Goal: Transaction & Acquisition: Book appointment/travel/reservation

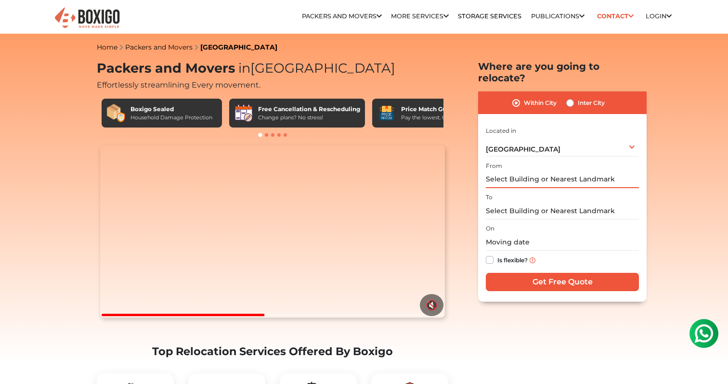
click at [510, 171] on input "text" at bounding box center [562, 179] width 153 height 17
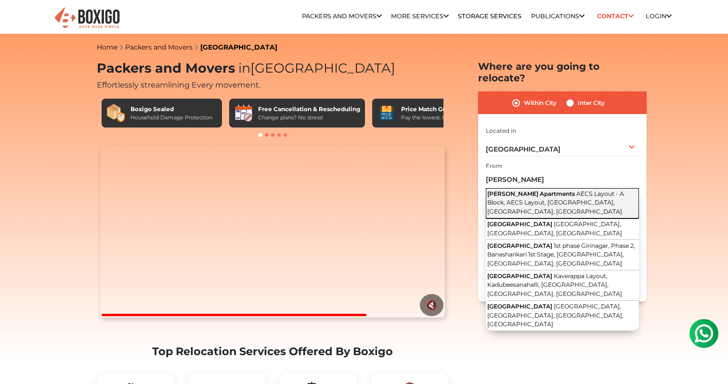
click at [540, 190] on span "AECS Layout - A Block, AECS Layout, [GEOGRAPHIC_DATA], [GEOGRAPHIC_DATA], [GEOG…" at bounding box center [555, 202] width 137 height 25
type input "[PERSON_NAME] Apartments, AECS Layout - A Block, AECS Layout, [GEOGRAPHIC_DATA]…"
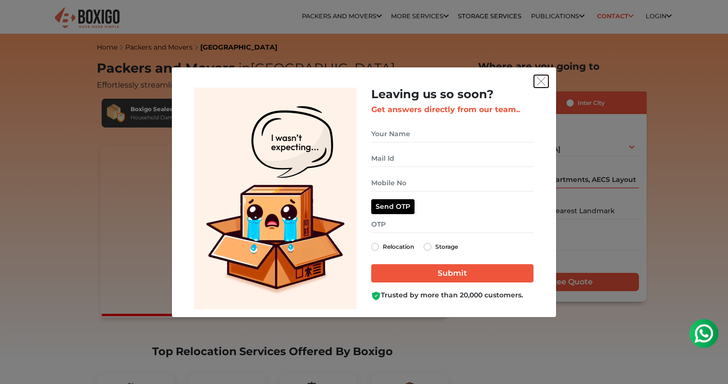
click at [537, 84] on img "get free quote dialog" at bounding box center [541, 81] width 9 height 9
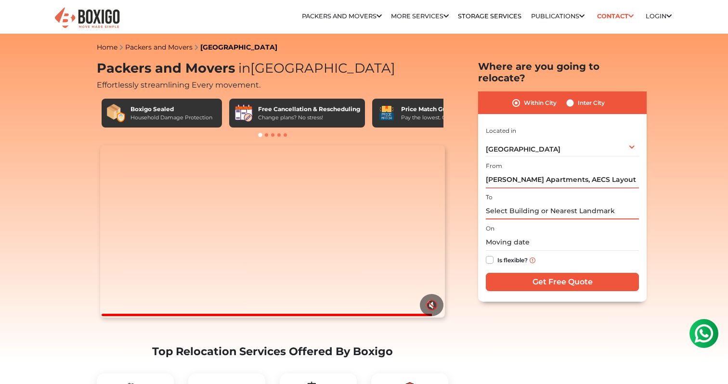
click at [527, 203] on input "text" at bounding box center [562, 211] width 153 height 17
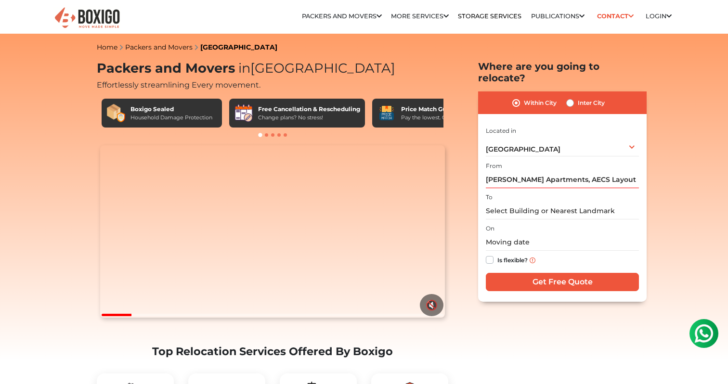
click at [578, 97] on label "Inter City" at bounding box center [591, 103] width 27 height 12
click at [572, 97] on input "Inter City" at bounding box center [570, 102] width 8 height 10
radio input "true"
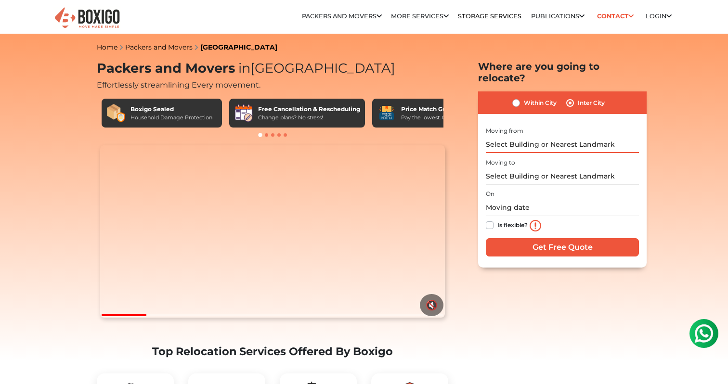
click at [520, 136] on input "text" at bounding box center [562, 144] width 153 height 17
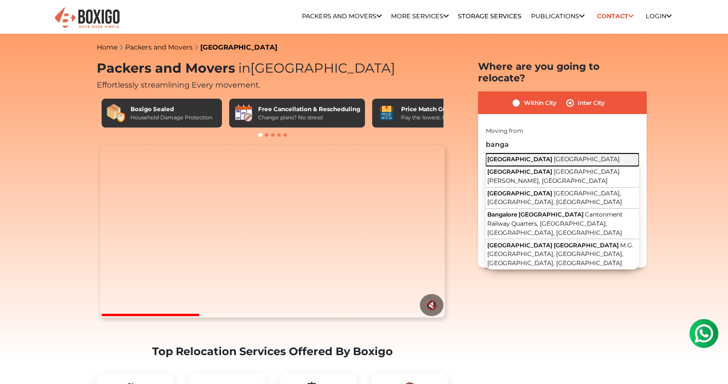
click at [517, 155] on span "[GEOGRAPHIC_DATA]" at bounding box center [519, 158] width 65 height 7
type input "[GEOGRAPHIC_DATA], [GEOGRAPHIC_DATA]"
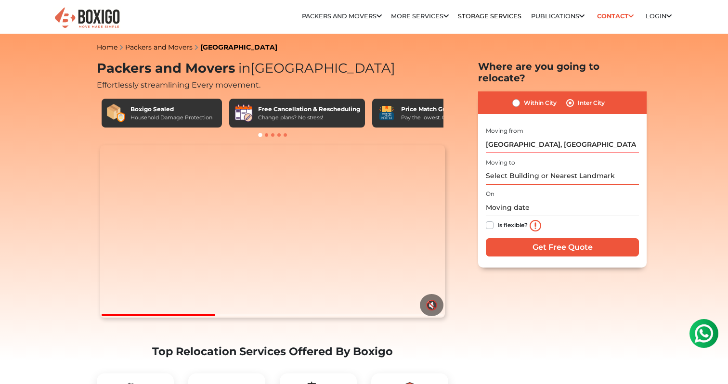
click at [506, 168] on input "text" at bounding box center [562, 176] width 153 height 17
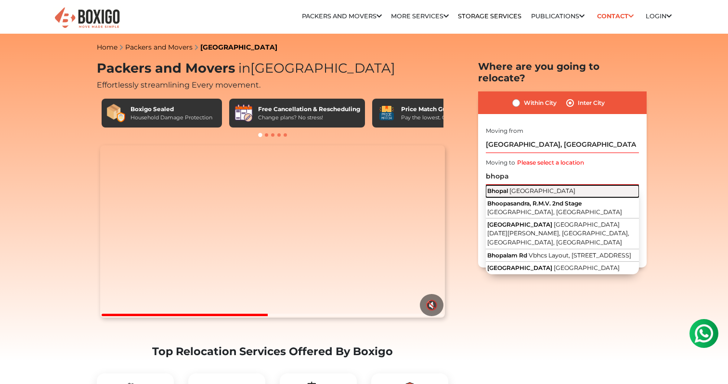
click at [503, 187] on span "Bhopal" at bounding box center [497, 190] width 21 height 7
type input "[GEOGRAPHIC_DATA], [GEOGRAPHIC_DATA]"
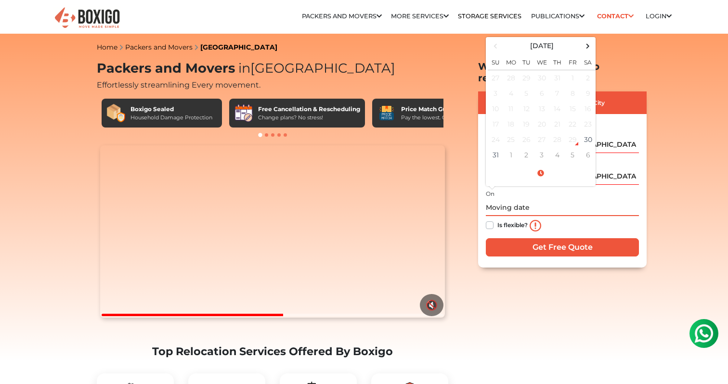
click at [502, 199] on input "text" at bounding box center [562, 207] width 153 height 17
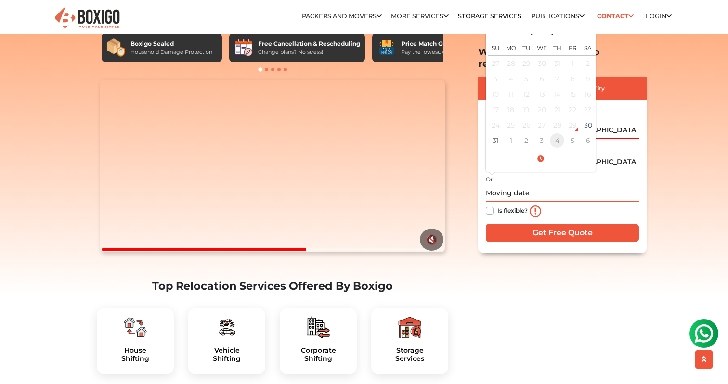
scroll to position [78, 0]
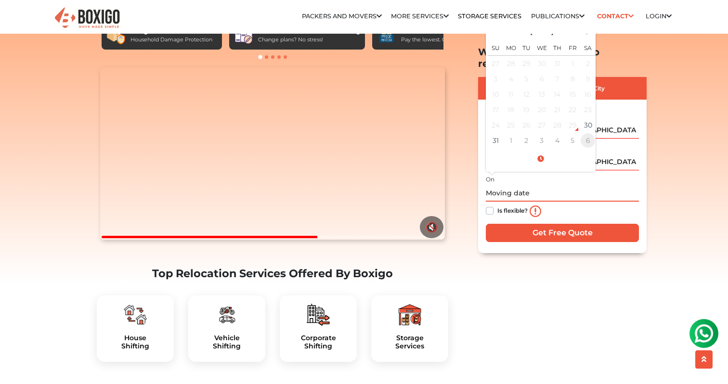
click at [586, 133] on td "6" at bounding box center [587, 140] width 15 height 15
click at [556, 102] on td "25" at bounding box center [556, 109] width 15 height 15
type input "[DATE] 12:00 AM"
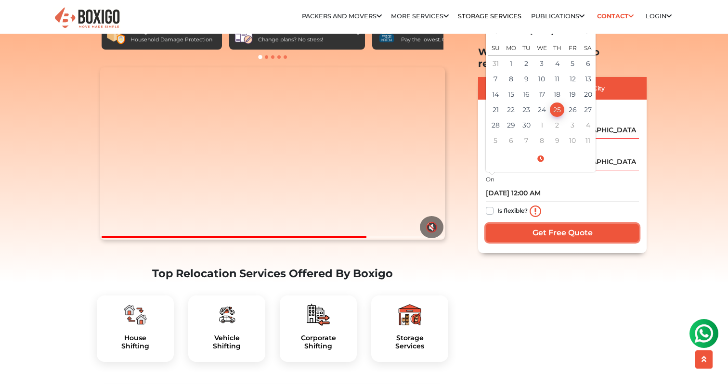
click at [545, 224] on input "Get Free Quote" at bounding box center [562, 233] width 153 height 18
